Goal: Check status: Check status

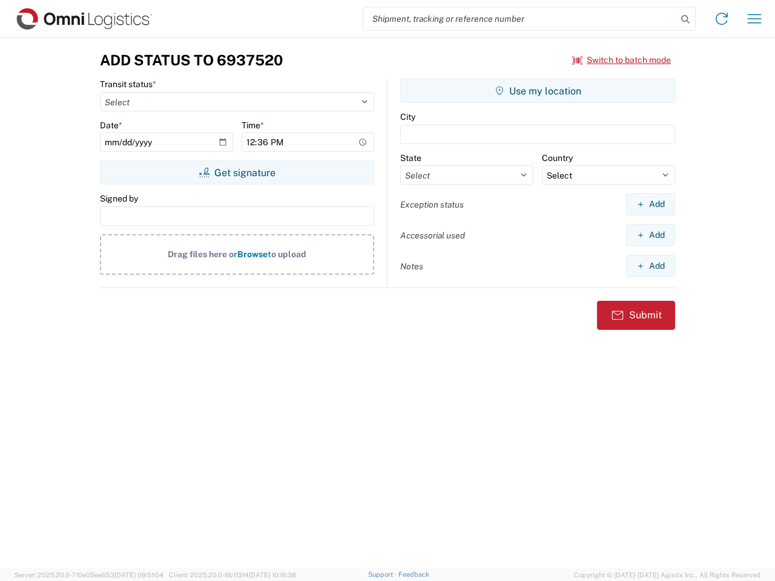
click at [520, 19] on input "search" at bounding box center [520, 18] width 314 height 23
click at [685, 19] on icon at bounding box center [685, 19] width 17 height 17
click at [722, 19] on icon at bounding box center [721, 18] width 19 height 19
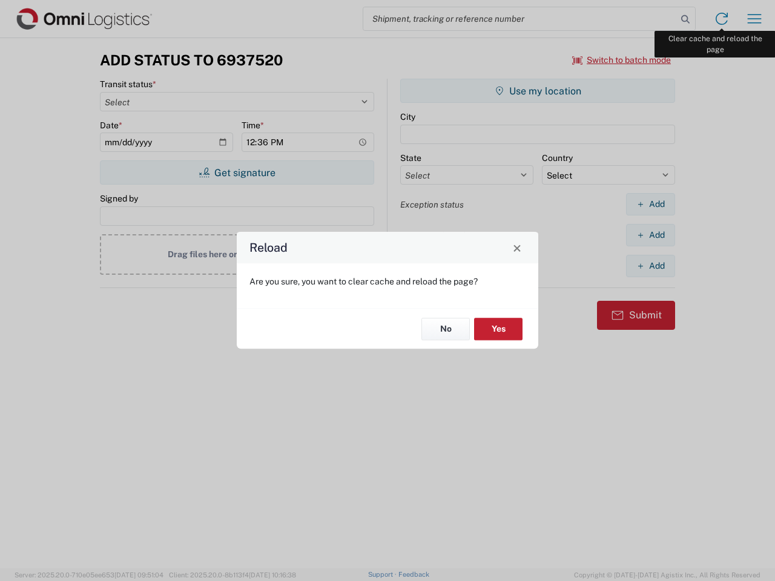
click at [754, 19] on div "Reload Are you sure, you want to clear cache and reload the page? No Yes" at bounding box center [387, 290] width 775 height 581
click at [622, 60] on div "Reload Are you sure, you want to clear cache and reload the page? No Yes" at bounding box center [387, 290] width 775 height 581
click at [237, 173] on div "Reload Are you sure, you want to clear cache and reload the page? No Yes" at bounding box center [387, 290] width 775 height 581
click at [537, 91] on div "Reload Are you sure, you want to clear cache and reload the page? No Yes" at bounding box center [387, 290] width 775 height 581
click at [650, 204] on div "Reload Are you sure, you want to clear cache and reload the page? No Yes" at bounding box center [387, 290] width 775 height 581
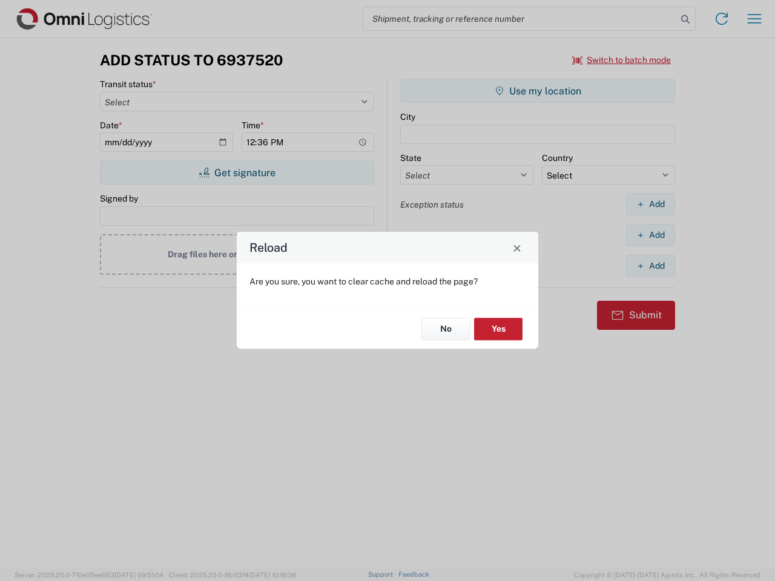
click at [650, 235] on div "Reload Are you sure, you want to clear cache and reload the page? No Yes" at bounding box center [387, 290] width 775 height 581
click at [650, 266] on div "Reload Are you sure, you want to clear cache and reload the page? No Yes" at bounding box center [387, 290] width 775 height 581
